Goal: Navigation & Orientation: Find specific page/section

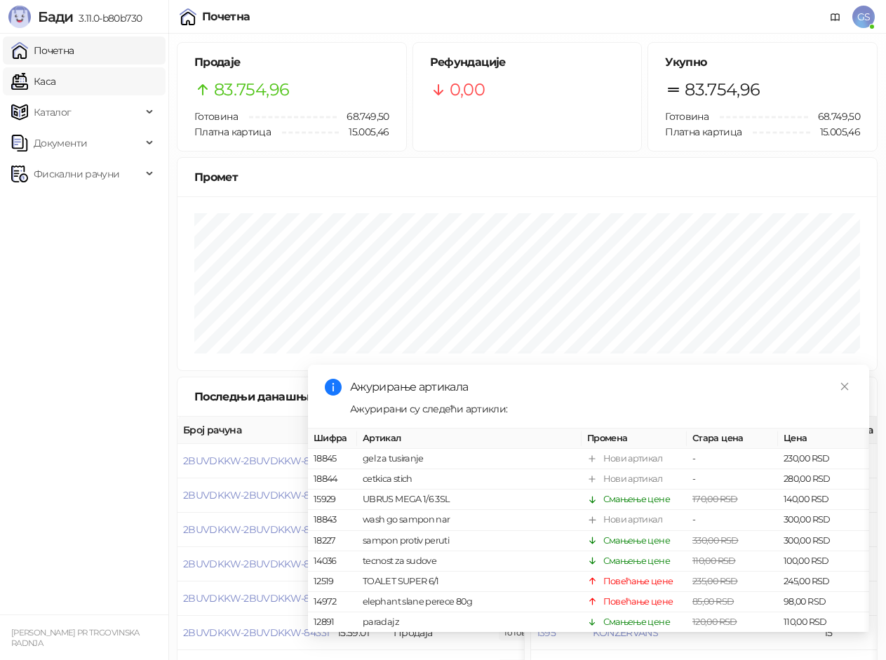
click at [55, 80] on link "Каса" at bounding box center [33, 81] width 44 height 28
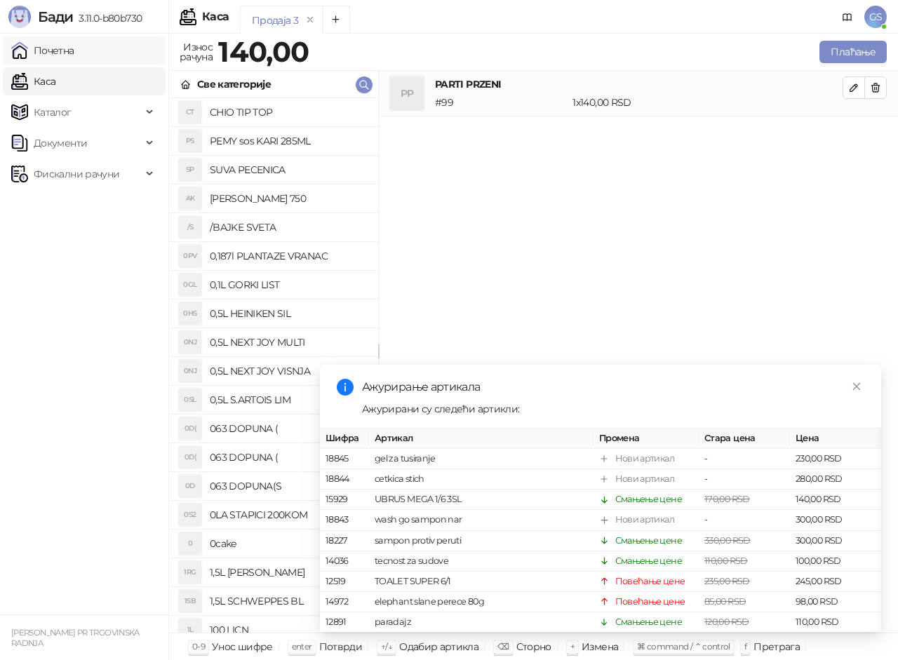
click at [74, 50] on link "Почетна" at bounding box center [42, 50] width 63 height 28
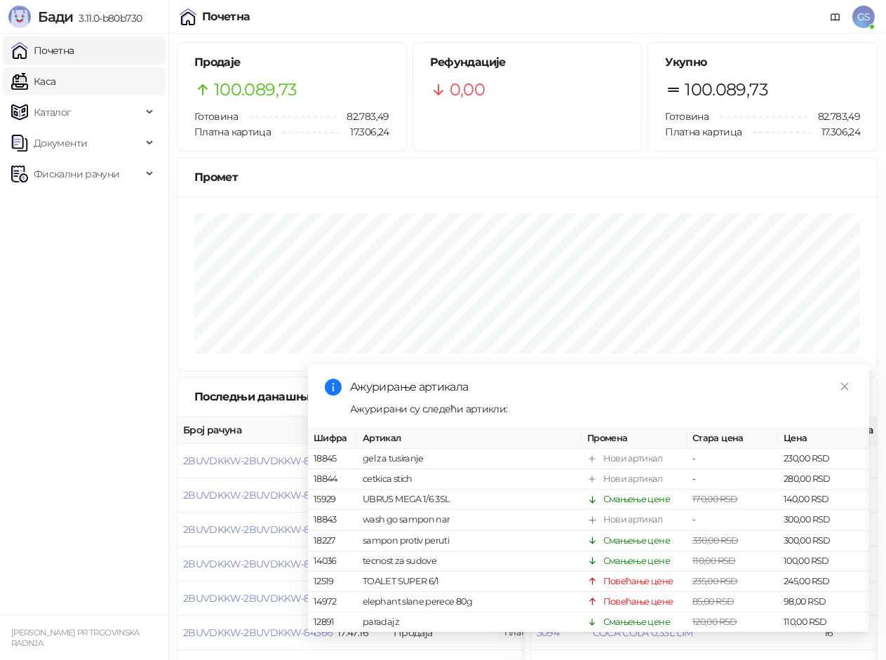
click at [55, 81] on link "Каса" at bounding box center [33, 81] width 44 height 28
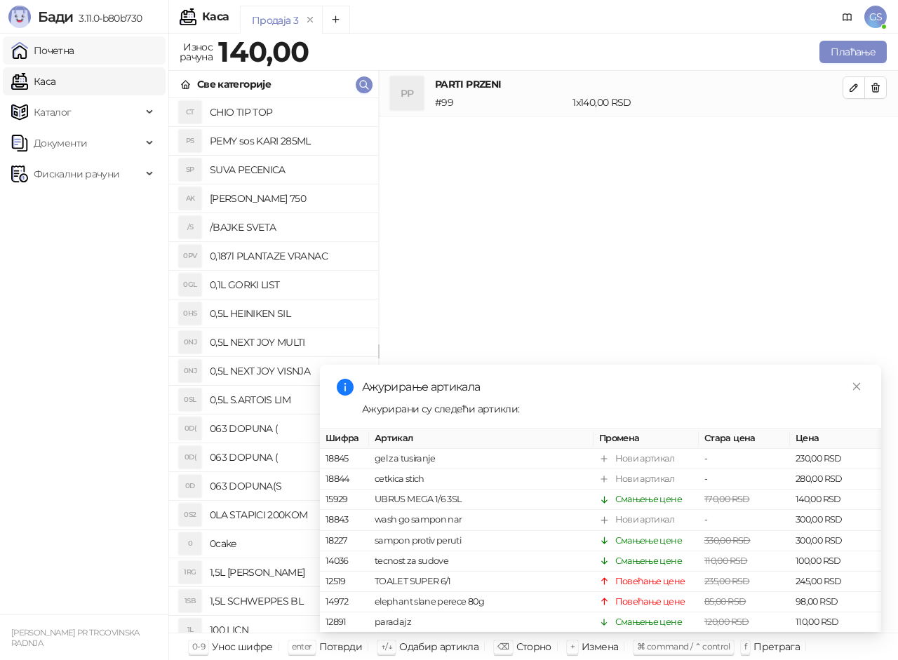
click at [74, 48] on link "Почетна" at bounding box center [42, 50] width 63 height 28
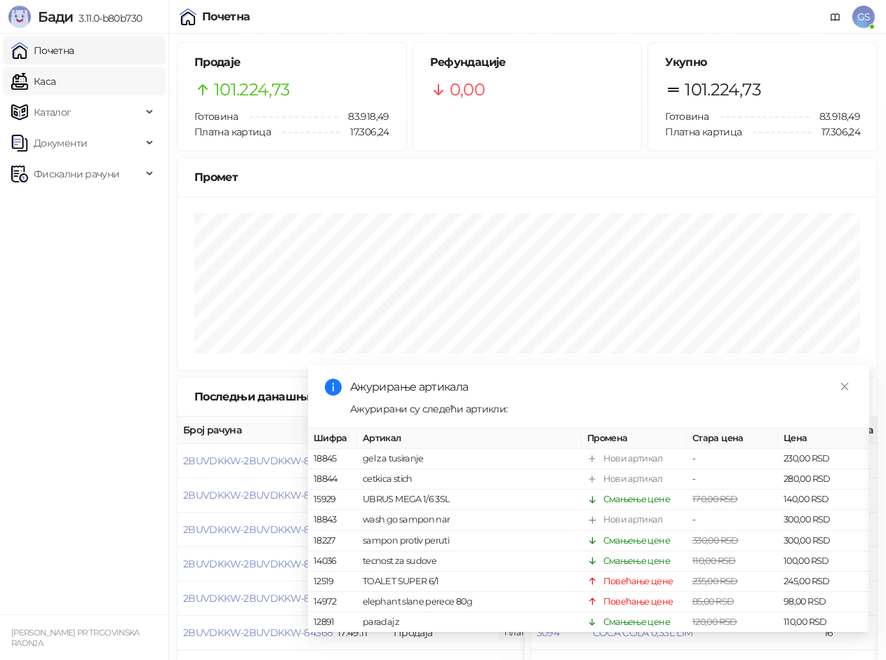
click at [50, 74] on link "Каса" at bounding box center [33, 81] width 44 height 28
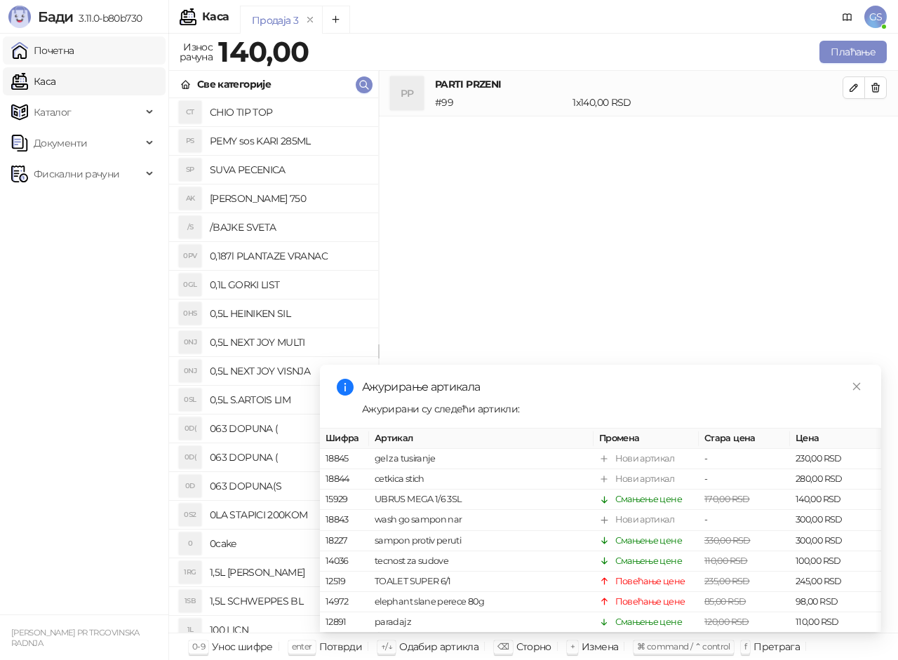
click at [63, 52] on link "Почетна" at bounding box center [42, 50] width 63 height 28
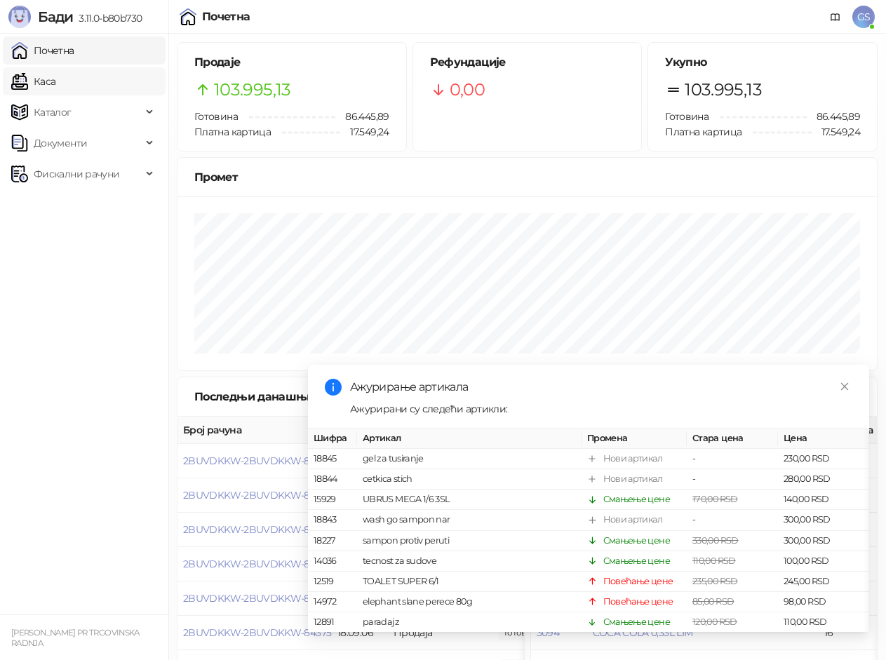
click at [55, 74] on link "Каса" at bounding box center [33, 81] width 44 height 28
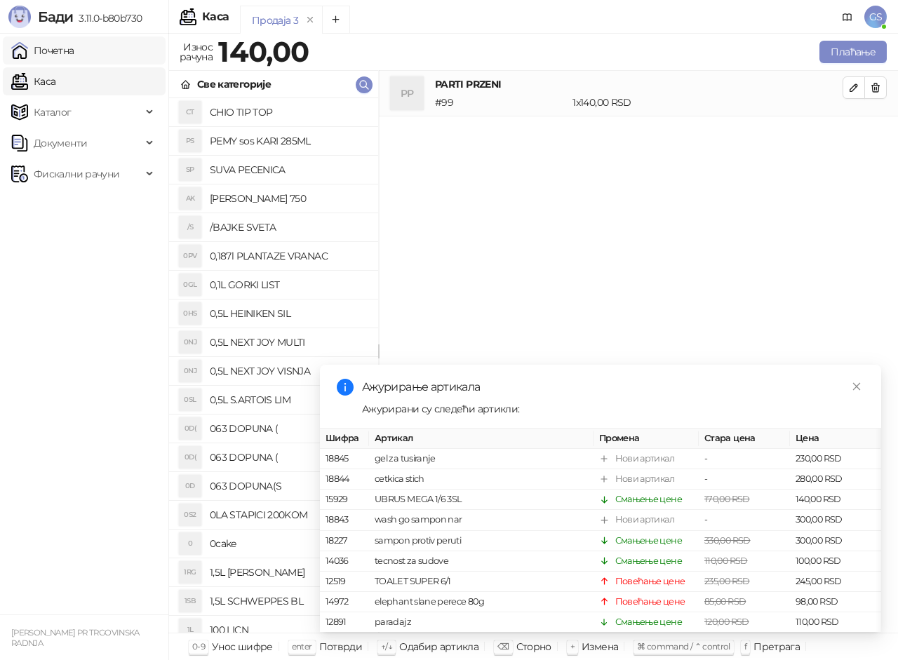
click at [74, 48] on link "Почетна" at bounding box center [42, 50] width 63 height 28
